Goal: Task Accomplishment & Management: Use online tool/utility

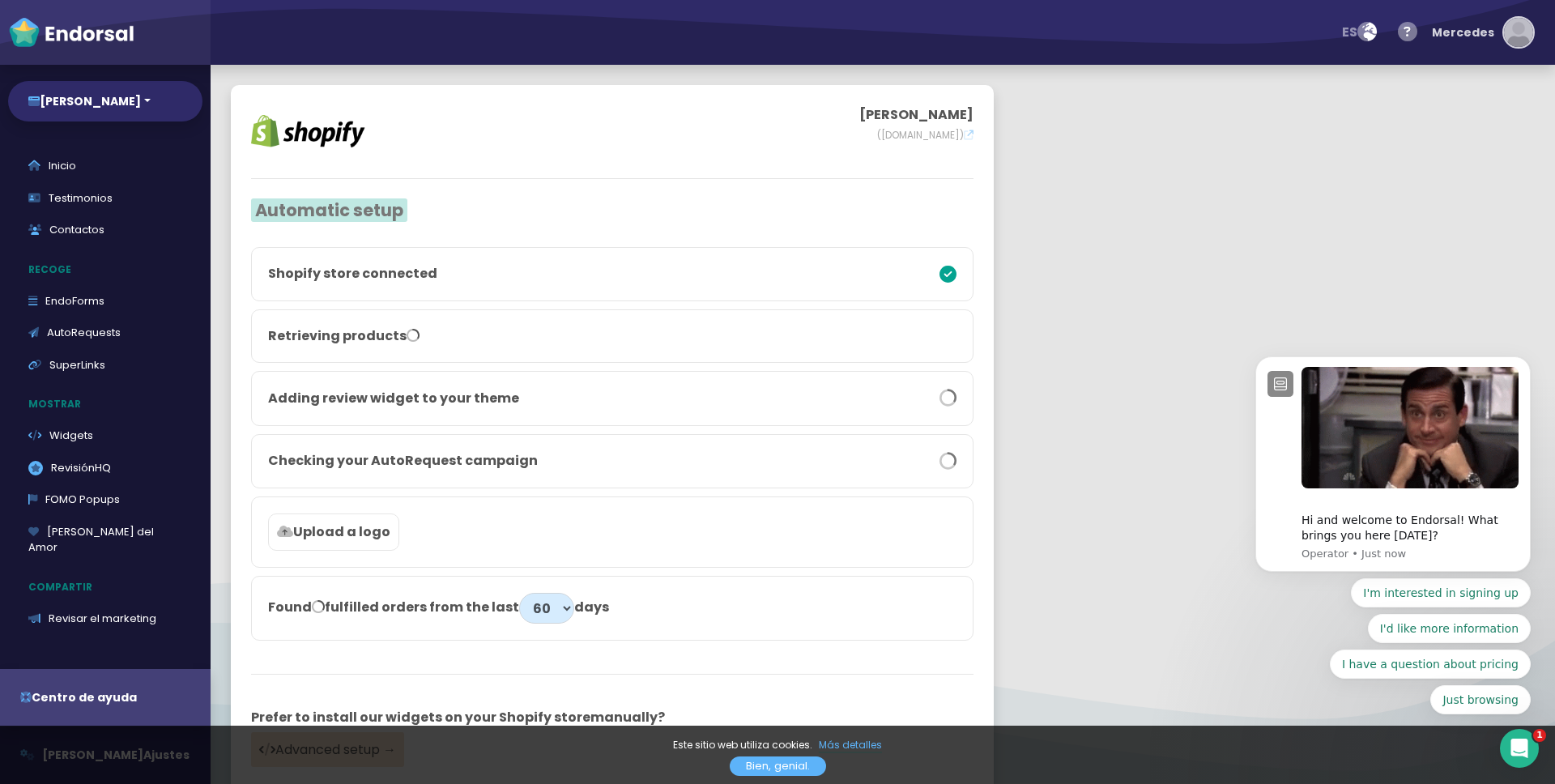
click at [1483, 39] on div "Mercedes" at bounding box center [1463, 32] width 62 height 49
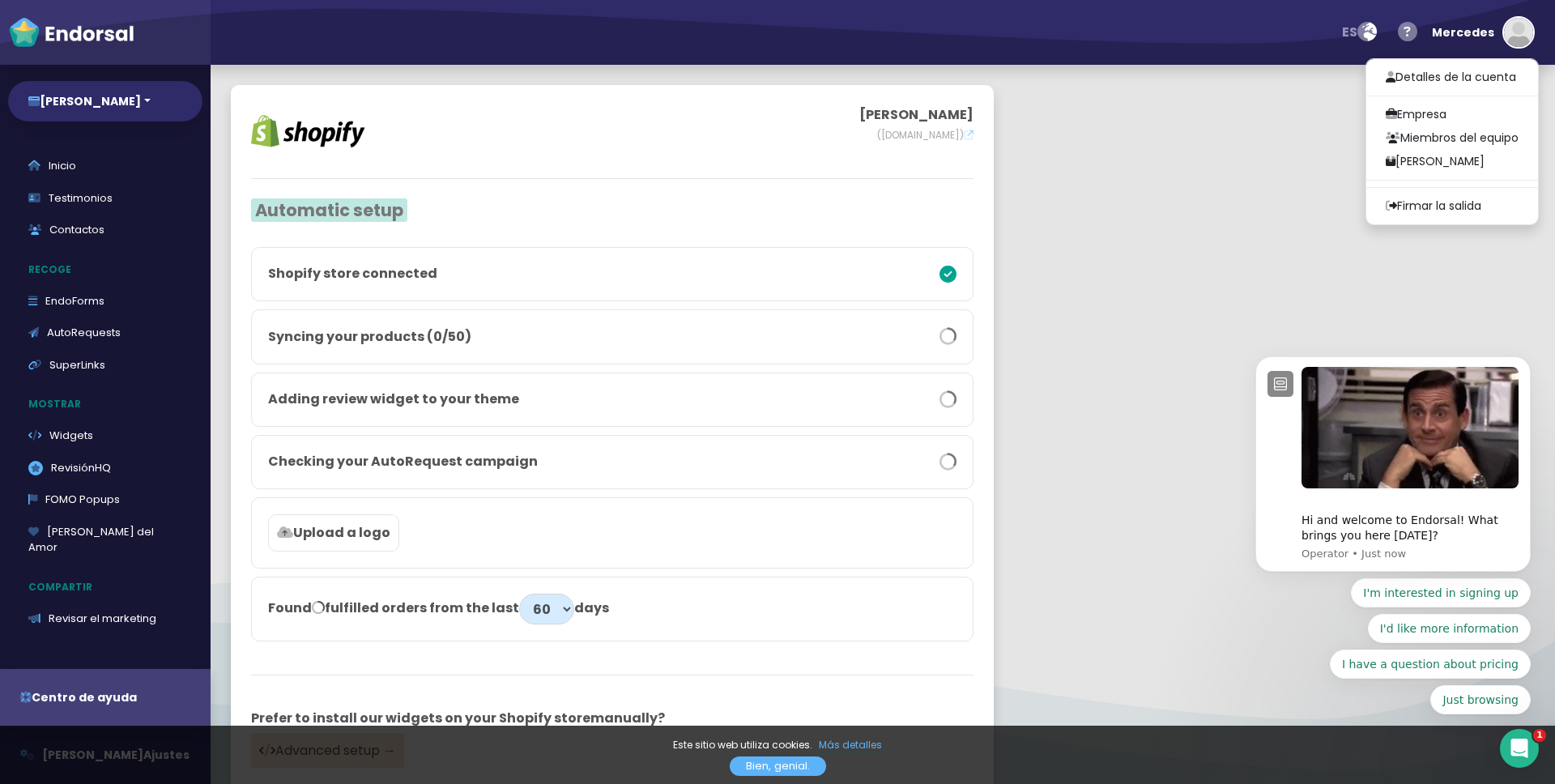
click at [1420, 206] on body "Hi and welcome to Endorsal! What brings you here [DATE]? Operator • Just now I'…" at bounding box center [1393, 468] width 311 height 532
click at [1388, 206] on body "Hi and welcome to Endorsal! What brings you here [DATE]? Operator • Just now I'…" at bounding box center [1393, 468] width 311 height 532
click at [1420, 206] on body "Hi and welcome to Endorsal! What brings you here [DATE]? Operator • Just now I'…" at bounding box center [1393, 468] width 311 height 532
click at [1428, 206] on body "Hi and welcome to Endorsal! What brings you here [DATE]? Operator • Just now I'…" at bounding box center [1393, 468] width 311 height 532
click at [1431, 207] on body "Hi and welcome to Endorsal! What brings you here [DATE]? Operator • Just now I'…" at bounding box center [1393, 468] width 311 height 532
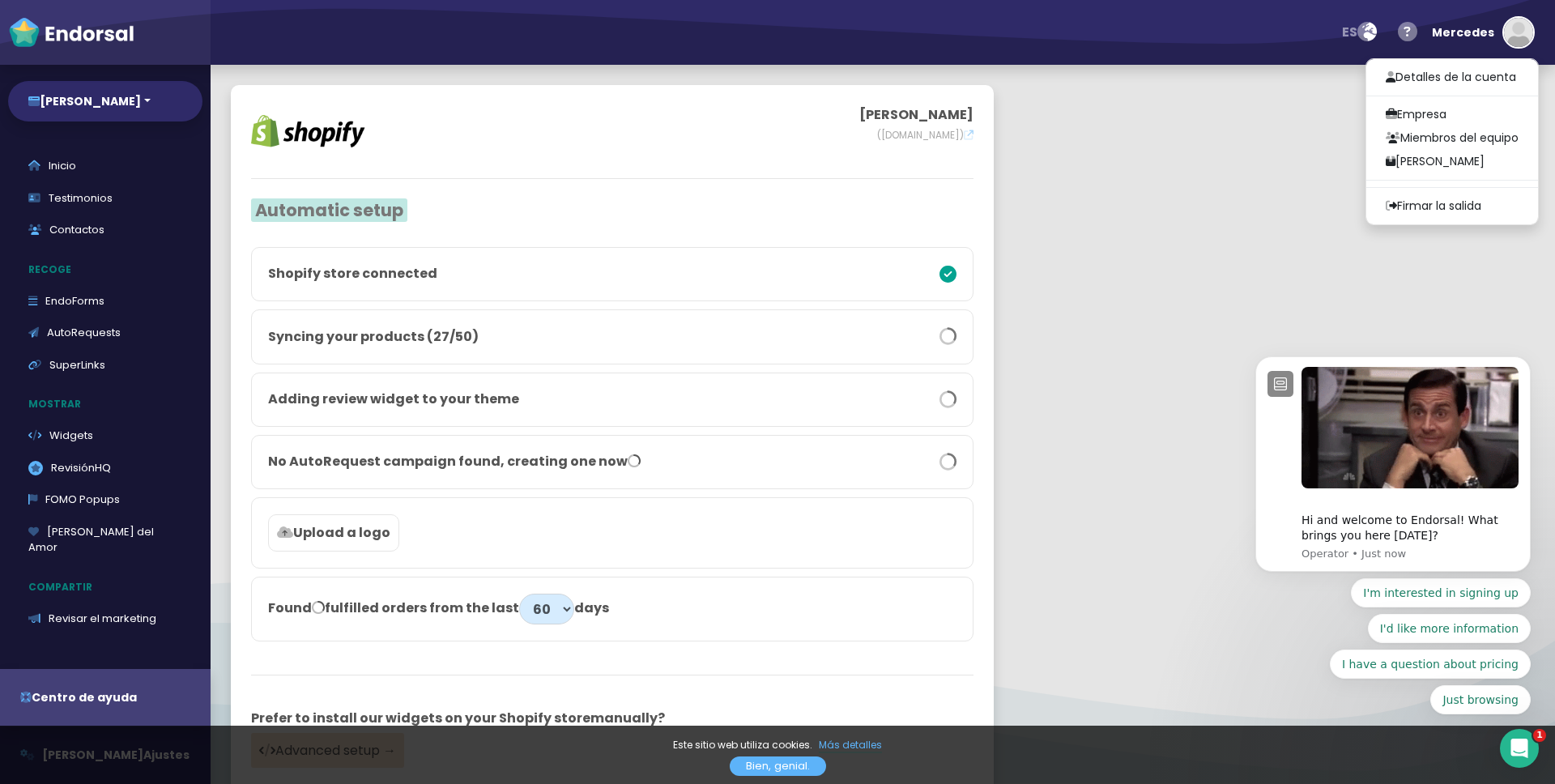
click at [1431, 207] on body "Hi and welcome to Endorsal! What brings you here [DATE]? Operator • Just now I'…" at bounding box center [1393, 468] width 311 height 532
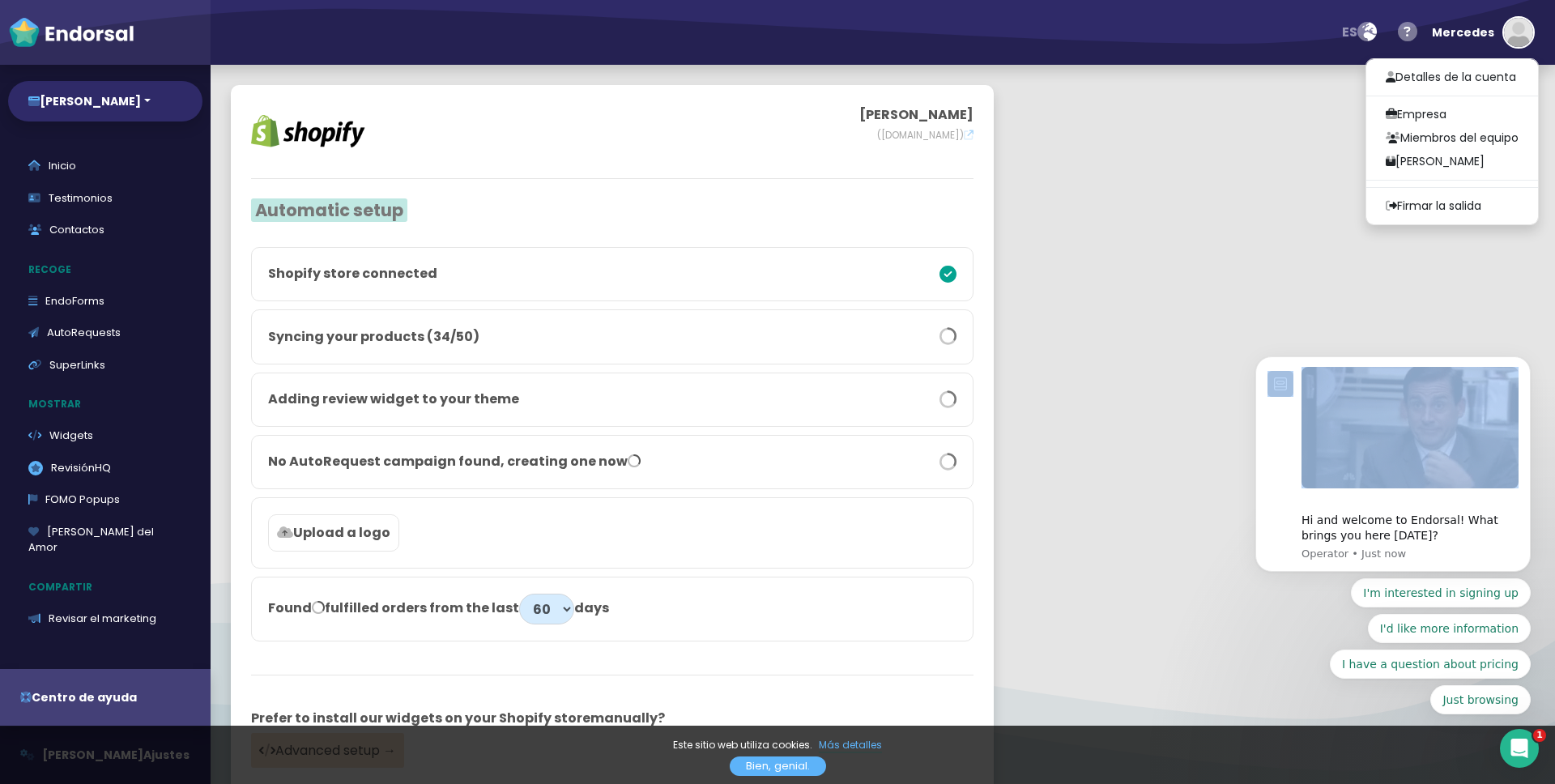
click at [1431, 207] on body "Hi and welcome to Endorsal! What brings you here [DATE]? Operator • Just now I'…" at bounding box center [1393, 468] width 311 height 532
click at [1432, 206] on body "Hi and welcome to Endorsal! What brings you here [DATE]? Operator • Just now I'…" at bounding box center [1393, 468] width 311 height 532
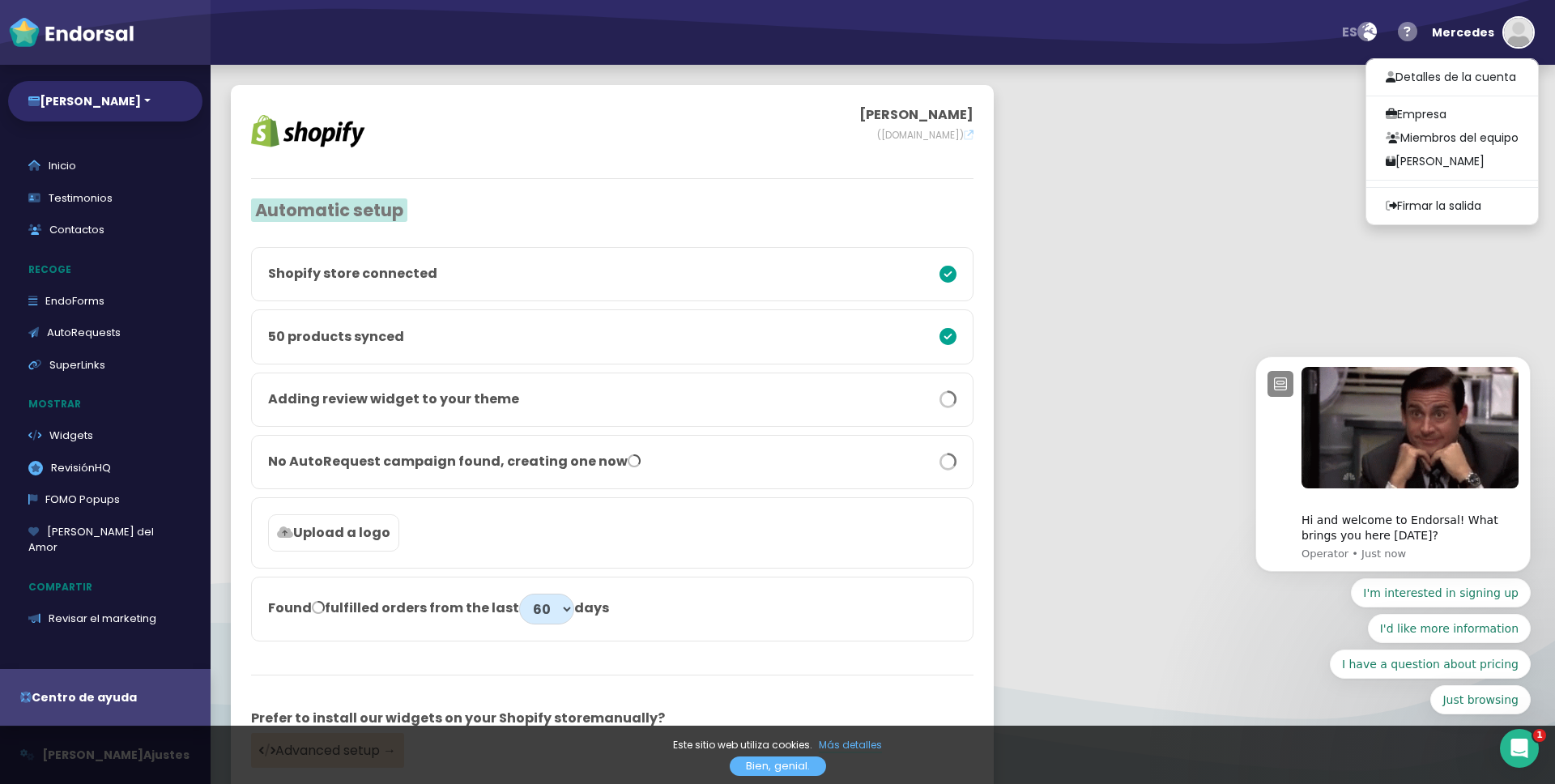
click at [1432, 206] on body "Hi and welcome to Endorsal! What brings you here [DATE]? Operator • Just now I'…" at bounding box center [1393, 468] width 311 height 532
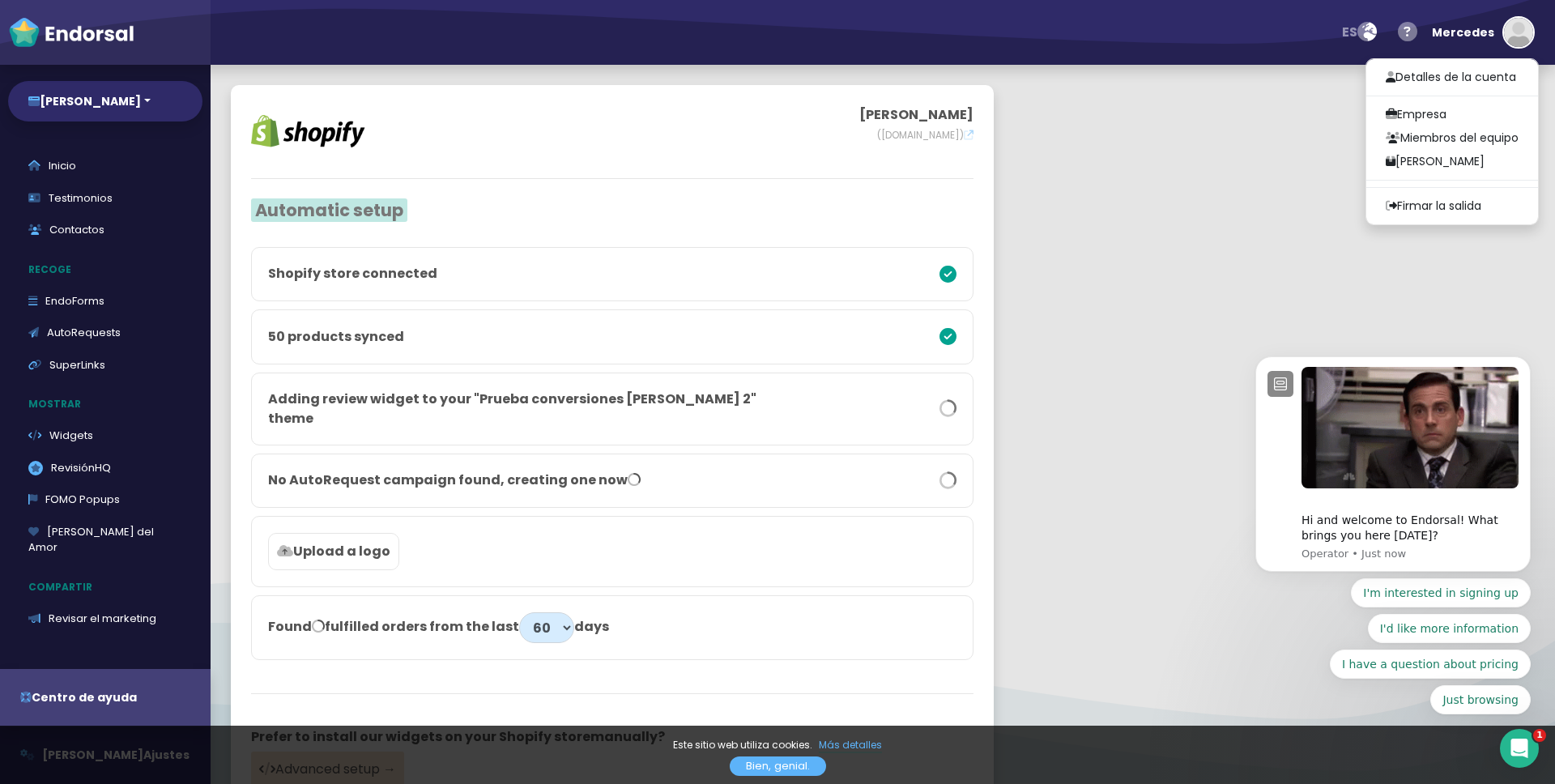
click at [1434, 206] on body "Hi and welcome to Endorsal! What brings you here [DATE]? Operator • Just now I'…" at bounding box center [1393, 468] width 311 height 532
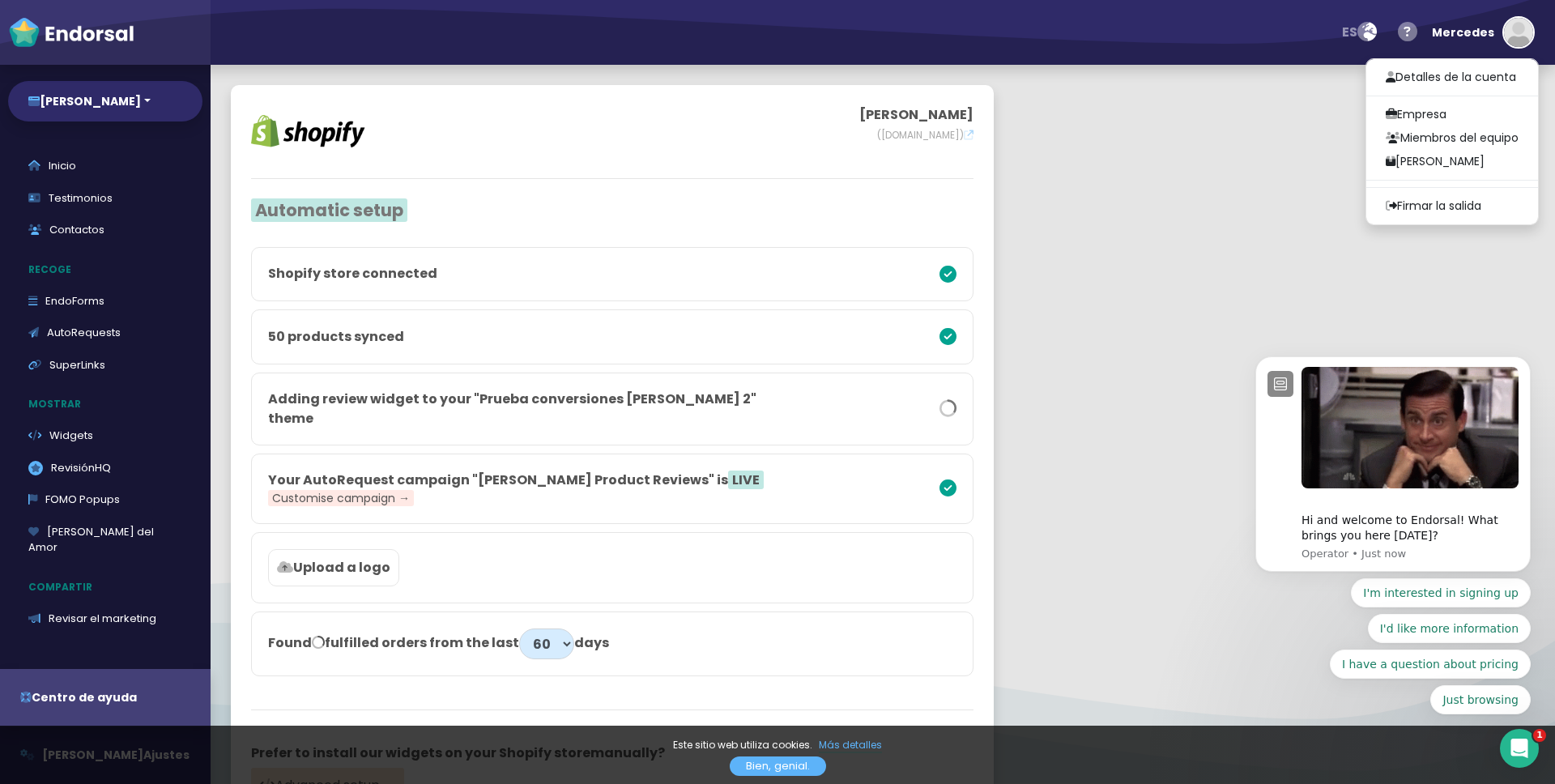
click at [1434, 206] on body "Hi and welcome to Endorsal! What brings you here [DATE]? Operator • Just now I'…" at bounding box center [1393, 468] width 311 height 532
click at [1435, 206] on body "Hi and welcome to Endorsal! What brings you here [DATE]? Operator • Just now I'…" at bounding box center [1393, 468] width 311 height 532
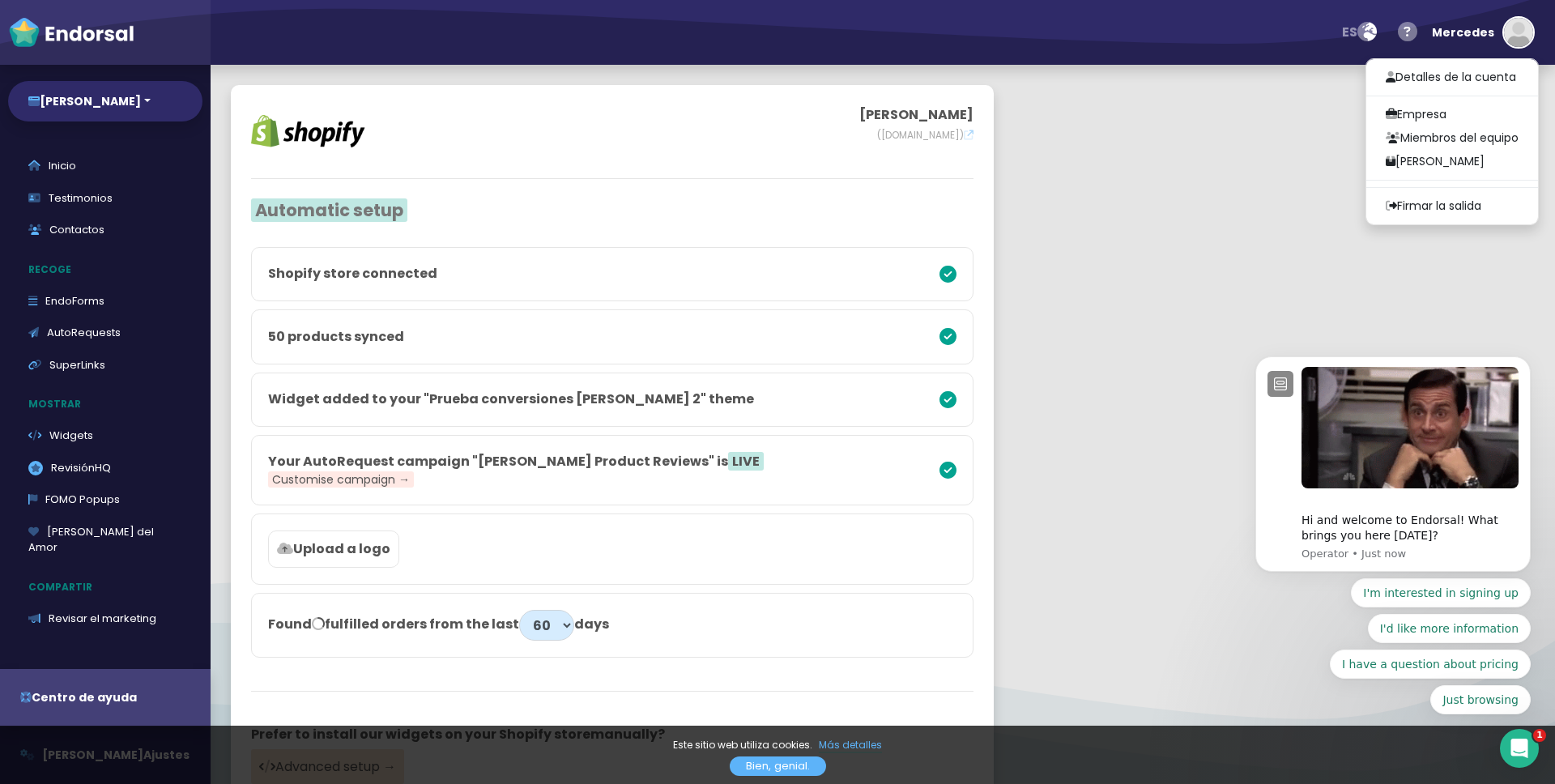
click at [1217, 196] on app-shopify-settings "[PERSON_NAME] ([DOMAIN_NAME]) Automatic setup Shopify store connected 50 produc…" at bounding box center [883, 451] width 1345 height 773
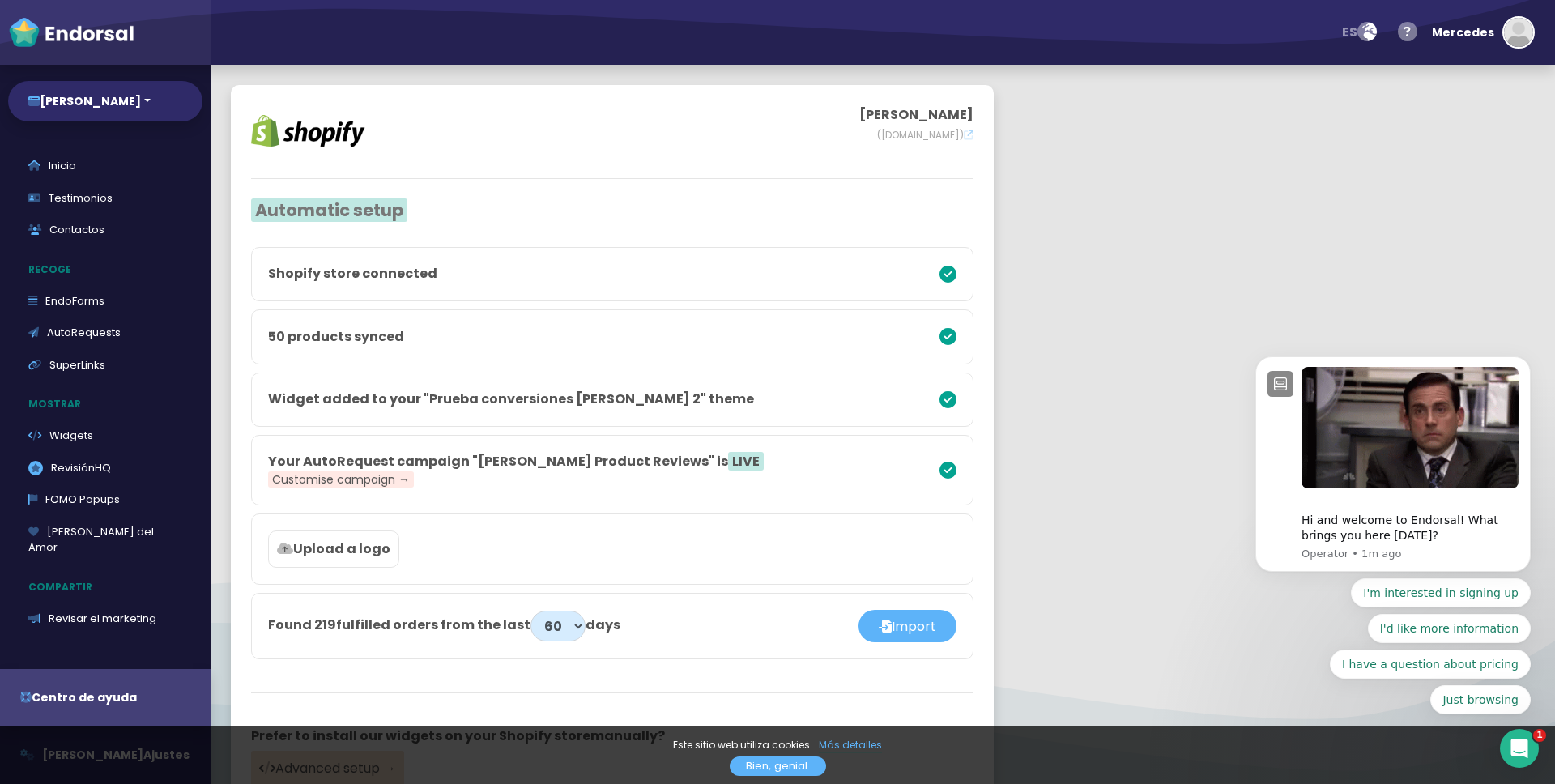
click at [1539, 33] on div "es Idioma Inglés [PERSON_NAME] Español Italiano Noruega Centro de ayuda Enviar …" at bounding box center [883, 32] width 1345 height 65
click at [1525, 34] on img "button" at bounding box center [1519, 33] width 29 height 29
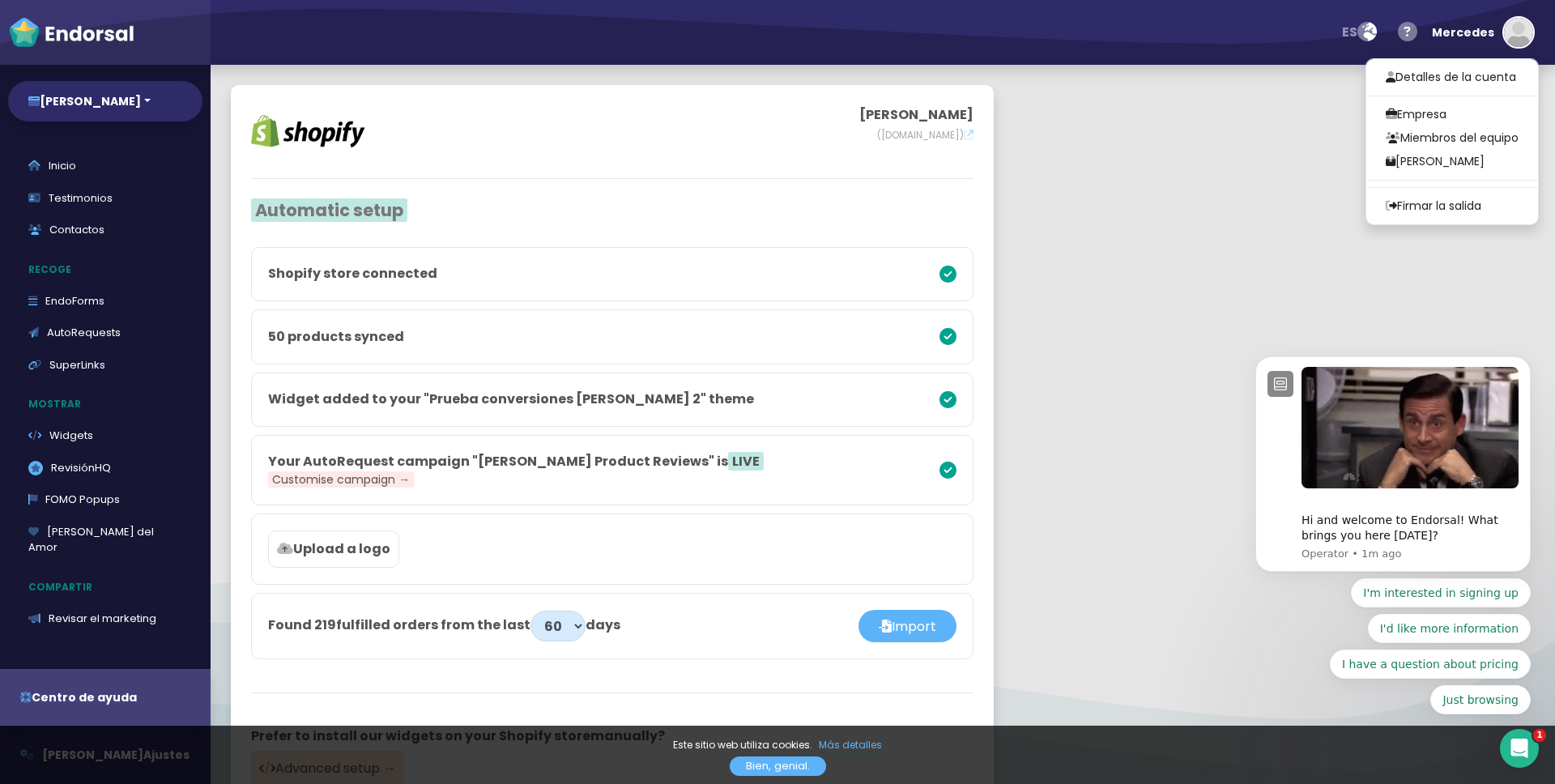
click html "Hi and welcome to Endorsal! What brings you here [DATE]? Operator • 1m ago I'm …"
click at [1394, 203] on body "Hi and welcome to Endorsal! What brings you here [DATE]? Operator • 1m ago I'm …" at bounding box center [1393, 468] width 311 height 532
click at [1390, 205] on body "Hi and welcome to Endorsal! What brings you here [DATE]? Operator • 1m ago I'm …" at bounding box center [1393, 468] width 311 height 532
click at [1417, 206] on body "Hi and welcome to Endorsal! What brings you here [DATE]? Operator • 1m ago I'm …" at bounding box center [1393, 468] width 311 height 532
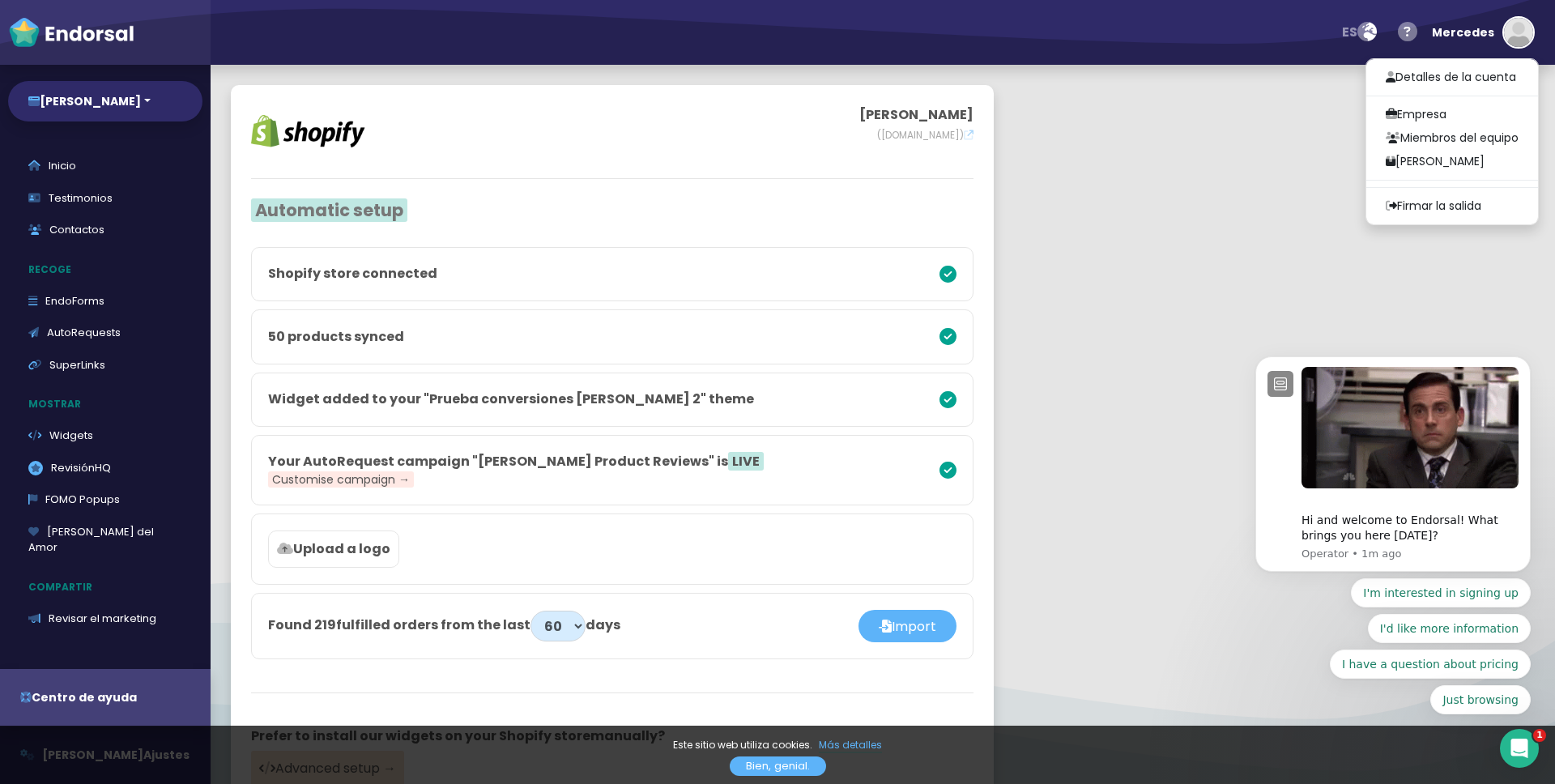
click at [1419, 206] on body "Hi and welcome to Endorsal! What brings you here [DATE]? Operator • 1m ago I'm …" at bounding box center [1393, 468] width 311 height 532
click at [1232, 249] on app-shopify-settings "[PERSON_NAME] ([DOMAIN_NAME]) Automatic setup Shopify store connected 50 produc…" at bounding box center [883, 452] width 1345 height 774
